Goal: Entertainment & Leisure: Consume media (video, audio)

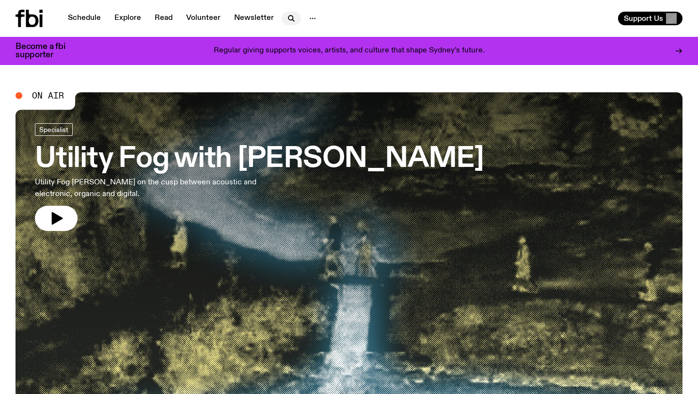
click at [289, 19] on icon "button" at bounding box center [291, 18] width 4 height 4
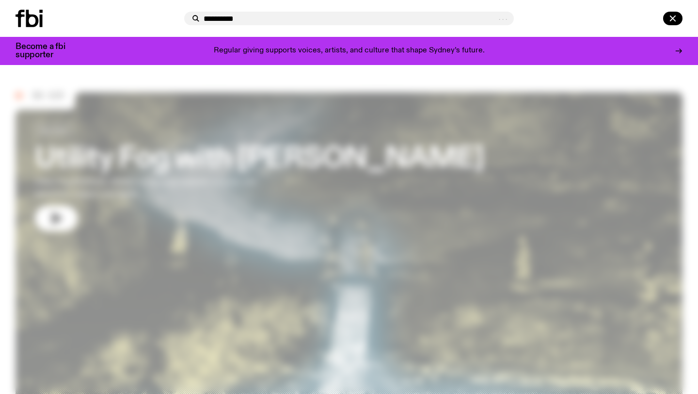
type input "**********"
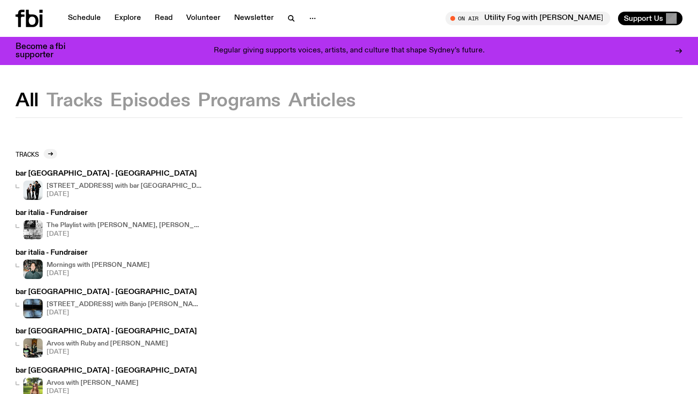
click at [42, 187] on img at bounding box center [32, 189] width 19 height 19
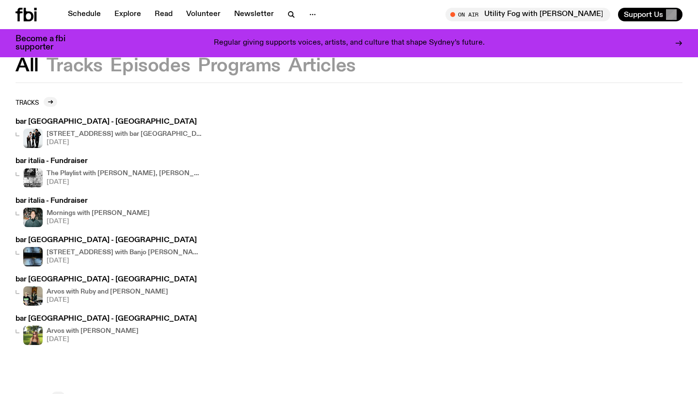
scroll to position [45, 0]
click at [108, 128] on div "[STREET_ADDRESS] with bar italia [DATE]" at bounding box center [124, 137] width 155 height 19
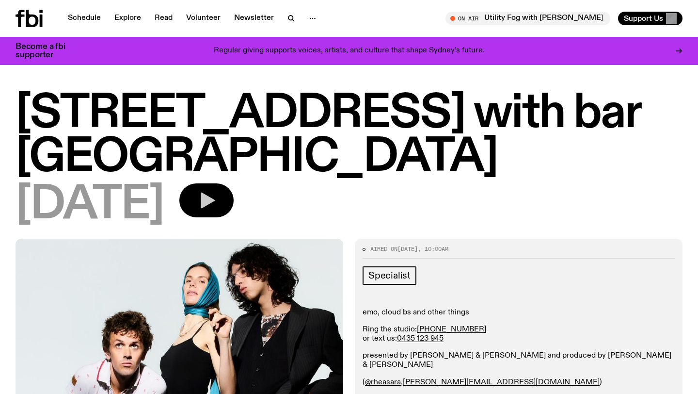
click at [216, 191] on icon "button" at bounding box center [206, 200] width 19 height 19
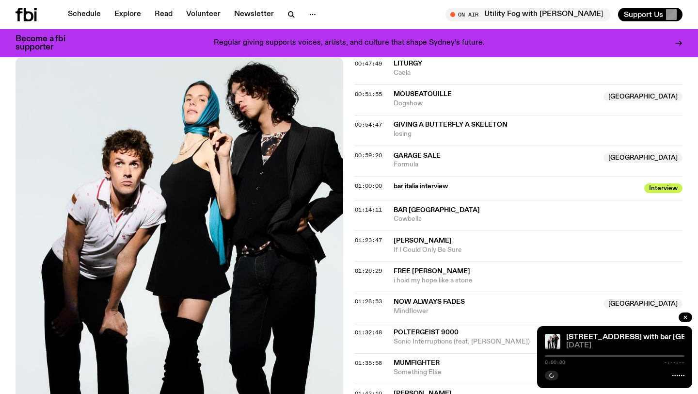
scroll to position [814, 0]
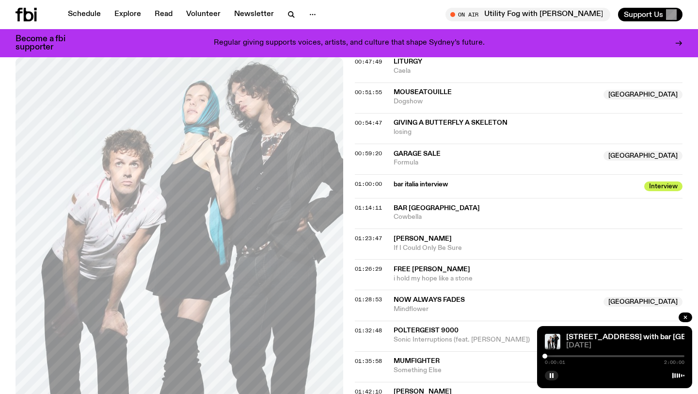
click at [650, 181] on span "Interview" at bounding box center [664, 186] width 38 height 10
click at [663, 181] on span "Interview" at bounding box center [664, 186] width 38 height 10
click at [591, 353] on div "0:00:03 2:00:00" at bounding box center [615, 359] width 140 height 12
click at [598, 355] on div "0:00:04 2:00:00" at bounding box center [615, 359] width 140 height 12
click at [610, 357] on div "0:00:05 2:00:00" at bounding box center [615, 359] width 140 height 12
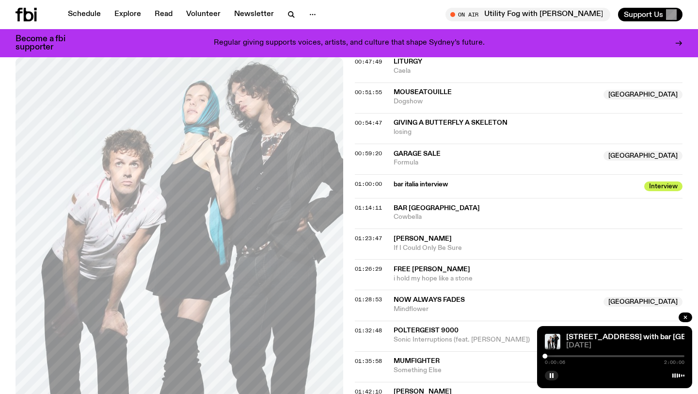
click at [604, 356] on div at bounding box center [615, 356] width 140 height 2
click at [610, 355] on div at bounding box center [615, 356] width 140 height 2
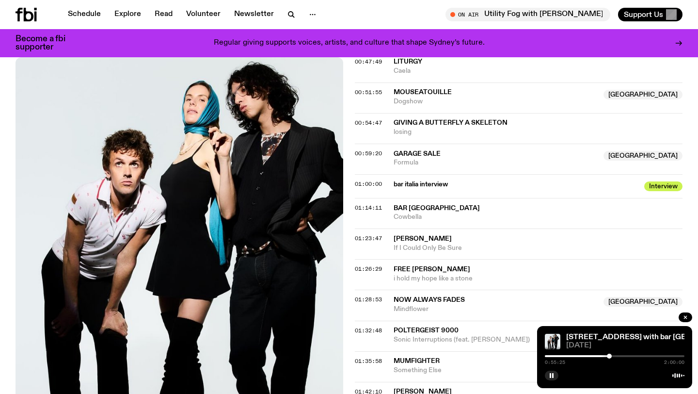
click at [612, 355] on div at bounding box center [615, 356] width 140 height 2
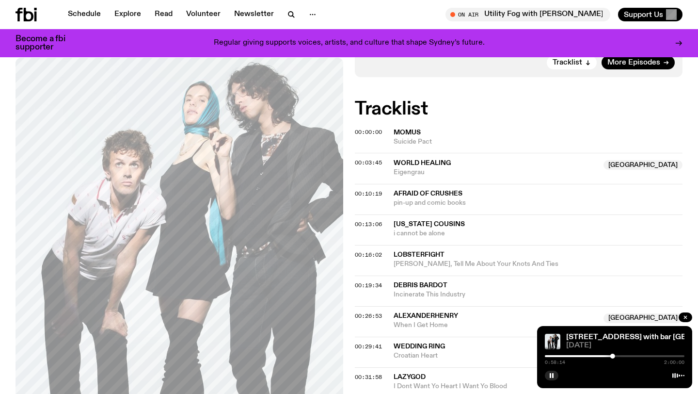
scroll to position [376, 0]
click at [547, 375] on button "button" at bounding box center [552, 376] width 14 height 10
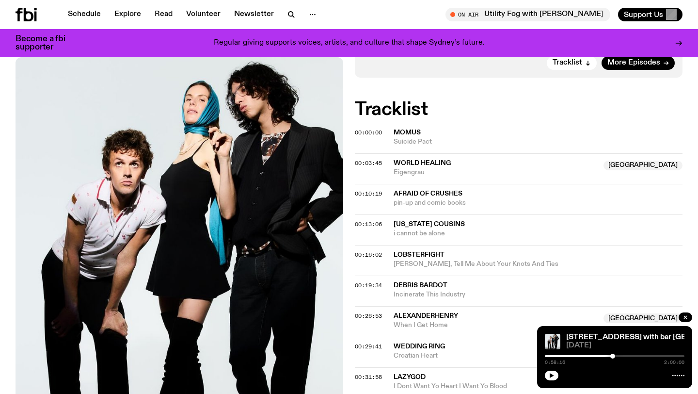
click at [546, 377] on div "[STREET_ADDRESS] with bar italia [DATE] 0:58:16 2:00:00" at bounding box center [614, 357] width 155 height 62
click at [553, 375] on icon "button" at bounding box center [552, 375] width 4 height 5
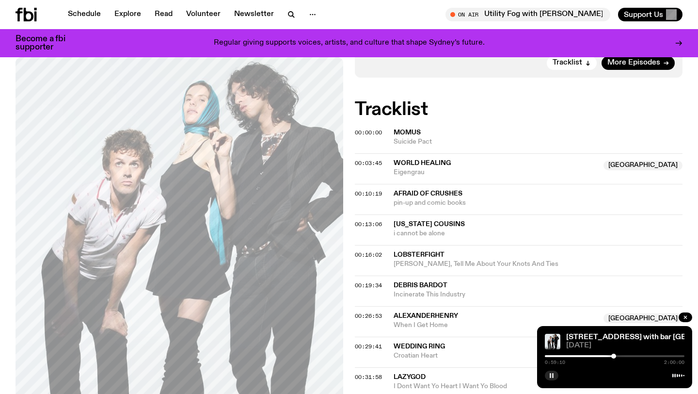
click at [614, 355] on div at bounding box center [614, 356] width 5 height 5
click at [617, 355] on div at bounding box center [615, 356] width 140 height 2
click at [613, 355] on div at bounding box center [547, 356] width 140 height 2
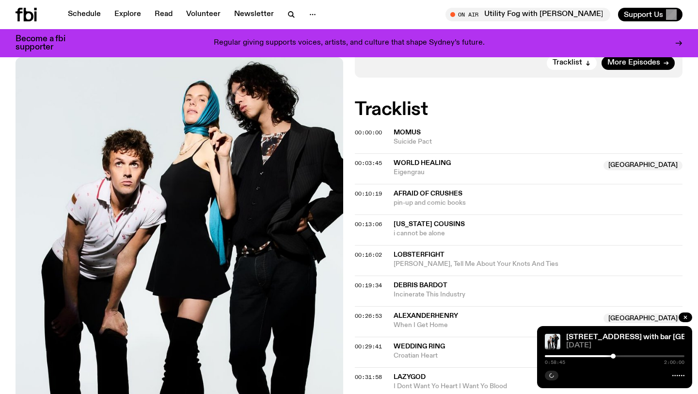
click at [616, 355] on div at bounding box center [615, 356] width 140 height 2
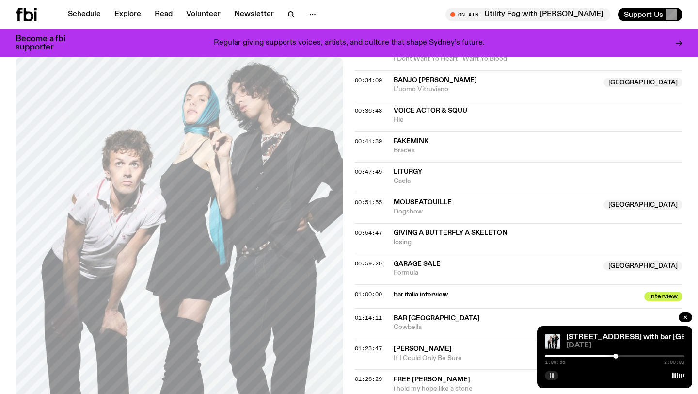
scroll to position [738, 0]
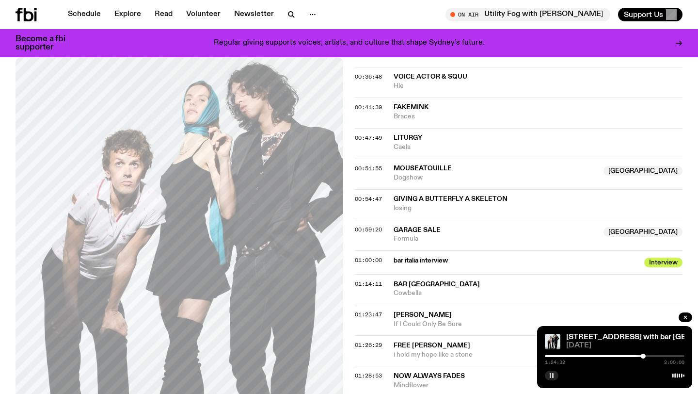
click at [546, 372] on div at bounding box center [615, 375] width 140 height 12
click at [550, 376] on rect "button" at bounding box center [550, 375] width 1 height 5
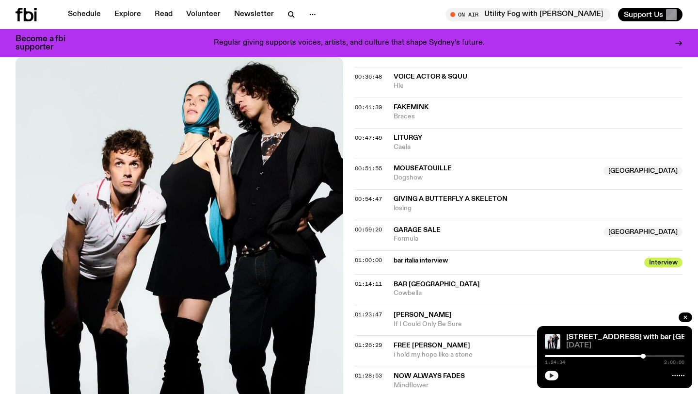
click at [427, 311] on span "[PERSON_NAME]" at bounding box center [423, 314] width 58 height 7
click at [451, 310] on div "Copied" at bounding box center [538, 319] width 289 height 18
click at [637, 357] on div "1:24:34 2:00:00" at bounding box center [615, 359] width 140 height 12
click at [639, 356] on div at bounding box center [574, 356] width 140 height 2
click at [642, 358] on div "1:20:25 2:00:00" at bounding box center [615, 359] width 140 height 12
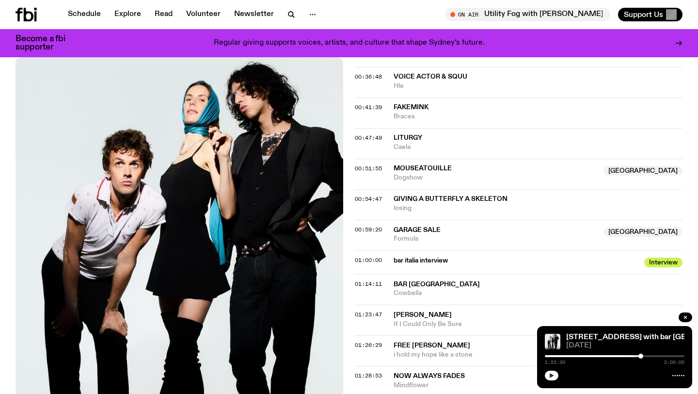
click at [641, 356] on div at bounding box center [641, 356] width 5 height 5
click at [642, 356] on div at bounding box center [642, 356] width 5 height 5
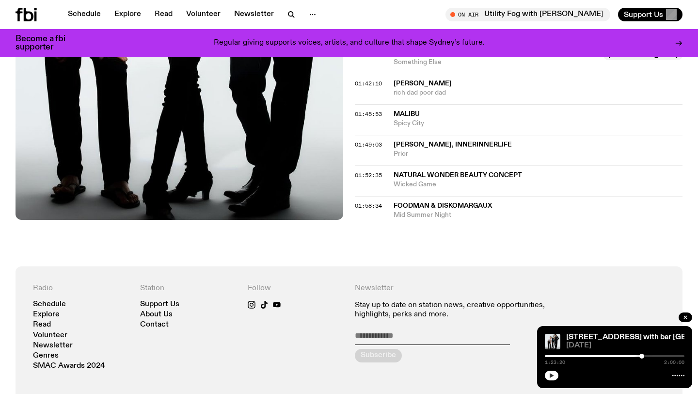
click at [546, 373] on button "button" at bounding box center [552, 376] width 14 height 10
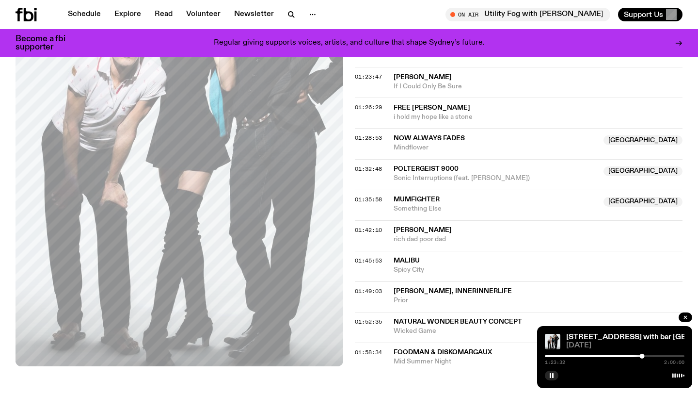
scroll to position [974, 0]
click at [552, 371] on button "button" at bounding box center [552, 376] width 14 height 10
